Goal: Navigation & Orientation: Find specific page/section

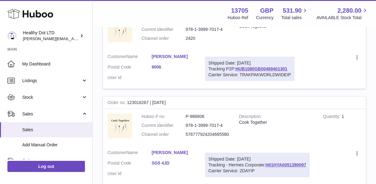
scroll to position [194, 0]
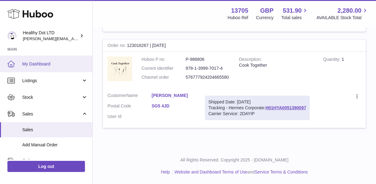
click at [32, 64] on span "My Dashboard" at bounding box center [55, 64] width 66 height 6
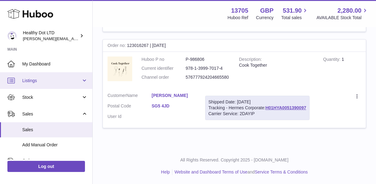
scroll to position [1, 0]
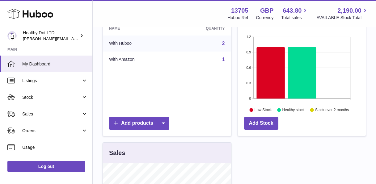
scroll to position [95, 0]
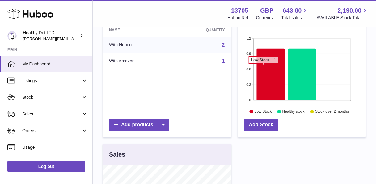
click at [264, 67] on icon at bounding box center [271, 75] width 28 height 52
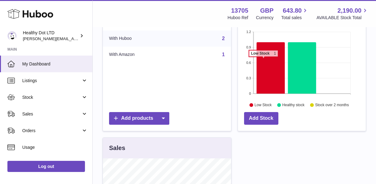
scroll to position [103, 0]
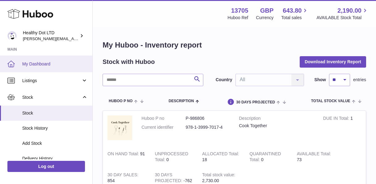
click at [49, 59] on link "My Dashboard" at bounding box center [46, 64] width 92 height 17
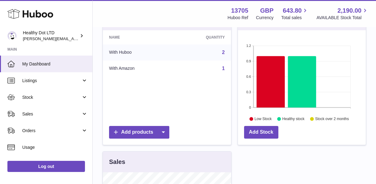
scroll to position [96, 0]
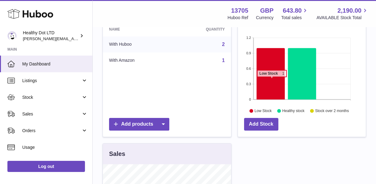
click at [272, 80] on icon at bounding box center [271, 74] width 28 height 52
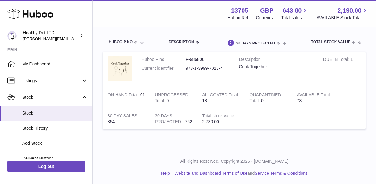
scroll to position [61, 0]
